Goal: Task Accomplishment & Management: Use online tool/utility

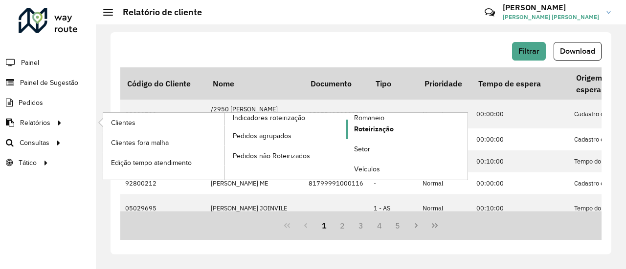
click at [400, 128] on link "Roteirização" at bounding box center [406, 130] width 121 height 20
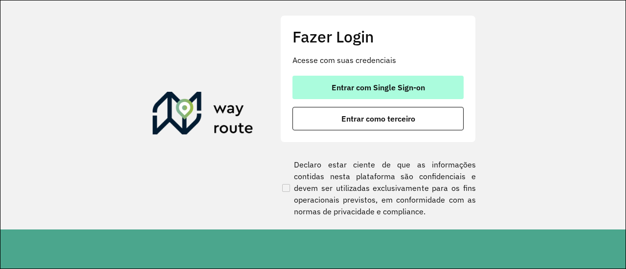
click at [396, 86] on span "Entrar com Single Sign-on" at bounding box center [377, 88] width 93 height 8
click at [408, 81] on button "Entrar com Single Sign-on" at bounding box center [377, 87] width 171 height 23
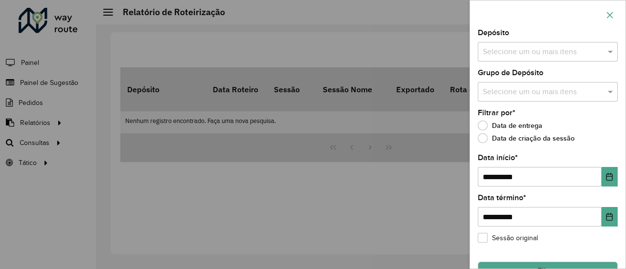
click at [610, 13] on icon "button" at bounding box center [609, 15] width 8 height 8
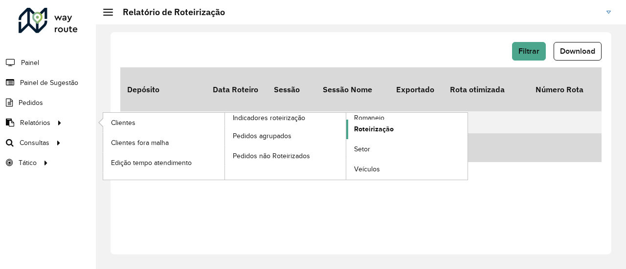
click at [410, 126] on link "Roteirização" at bounding box center [406, 130] width 121 height 20
click at [382, 129] on span "Roteirização" at bounding box center [374, 129] width 40 height 10
click at [385, 127] on span "Roteirização" at bounding box center [374, 129] width 40 height 10
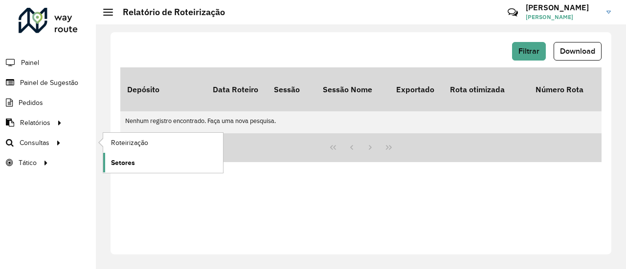
click at [127, 161] on span "Setores" at bounding box center [123, 163] width 24 height 10
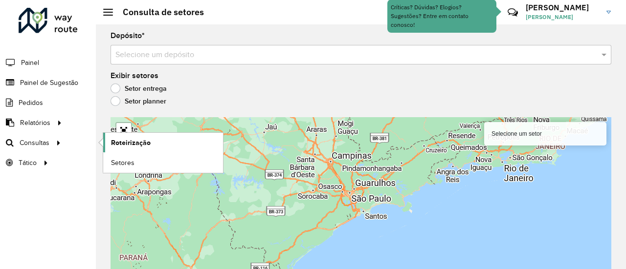
click at [115, 138] on span "Roteirização" at bounding box center [131, 143] width 40 height 10
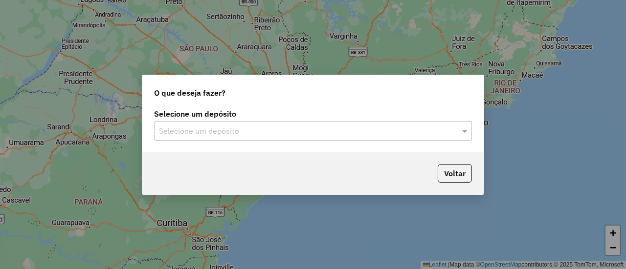
click at [344, 128] on input "text" at bounding box center [303, 132] width 288 height 12
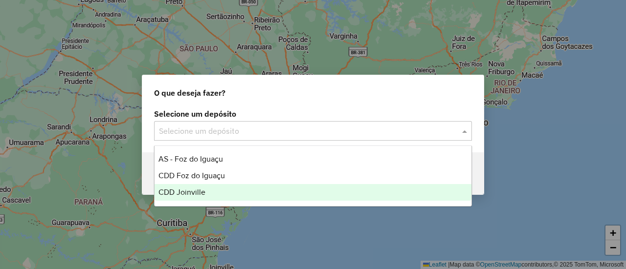
click at [194, 188] on span "CDD Joinville" at bounding box center [181, 192] width 47 height 8
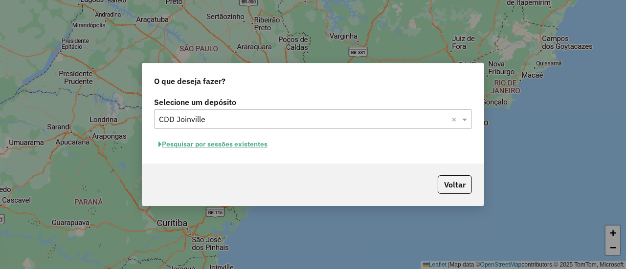
click at [254, 144] on button "Pesquisar por sessões existentes" at bounding box center [213, 144] width 118 height 15
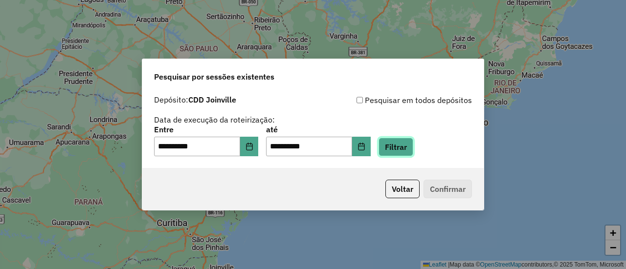
click at [407, 147] on button "Filtrar" at bounding box center [395, 147] width 35 height 19
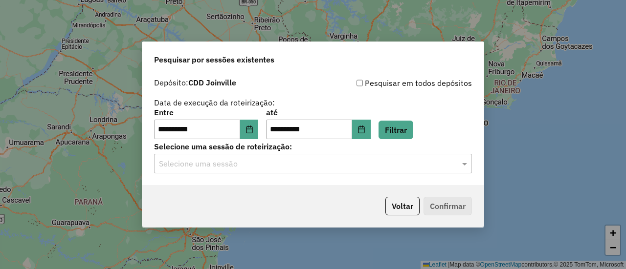
click at [289, 160] on input "text" at bounding box center [303, 164] width 288 height 12
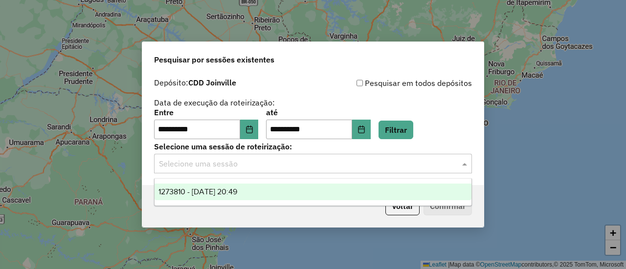
click at [236, 191] on span "1273810 - 11/09/2025 20:49" at bounding box center [197, 192] width 79 height 8
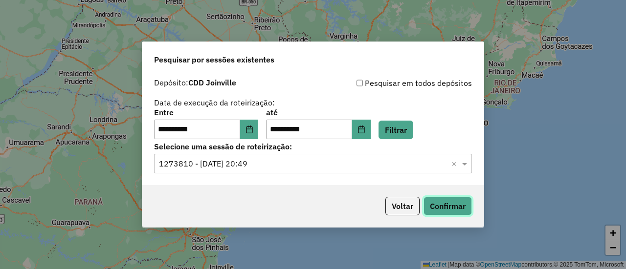
click at [440, 204] on button "Confirmar" at bounding box center [447, 206] width 48 height 19
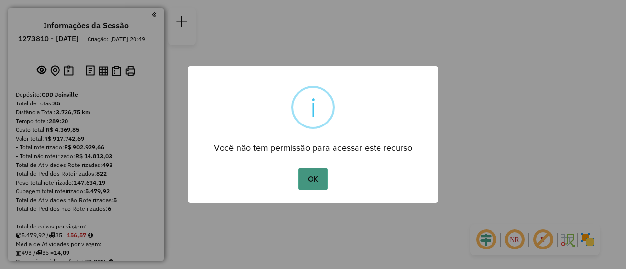
click at [322, 179] on button "OK" at bounding box center [312, 179] width 29 height 22
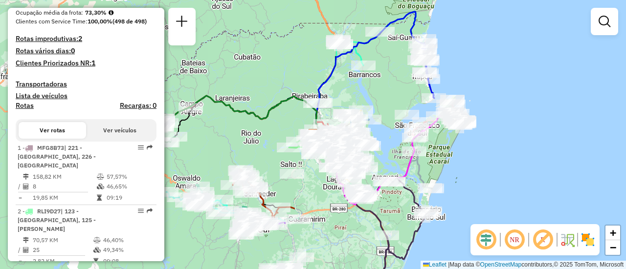
scroll to position [195, 0]
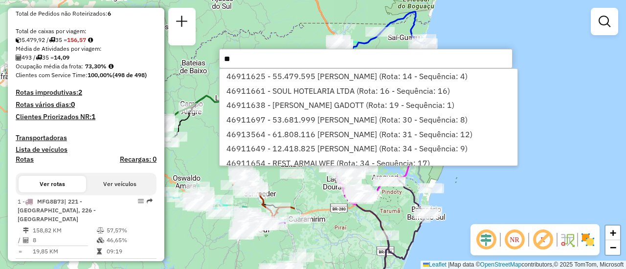
type input "*"
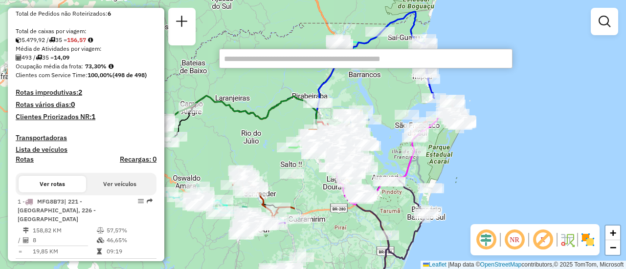
click at [591, 142] on div "Janela de atendimento Grade de atendimento Capacidade Transportadoras Veículos …" at bounding box center [313, 134] width 626 height 269
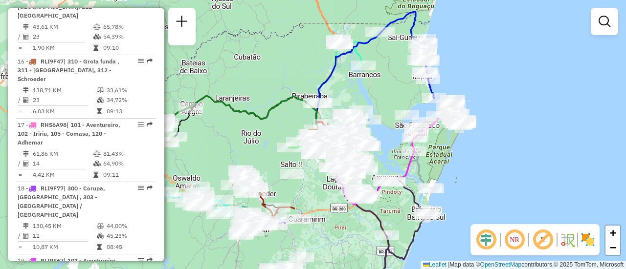
scroll to position [1228, 0]
